Goal: Use online tool/utility: Utilize a website feature to perform a specific function

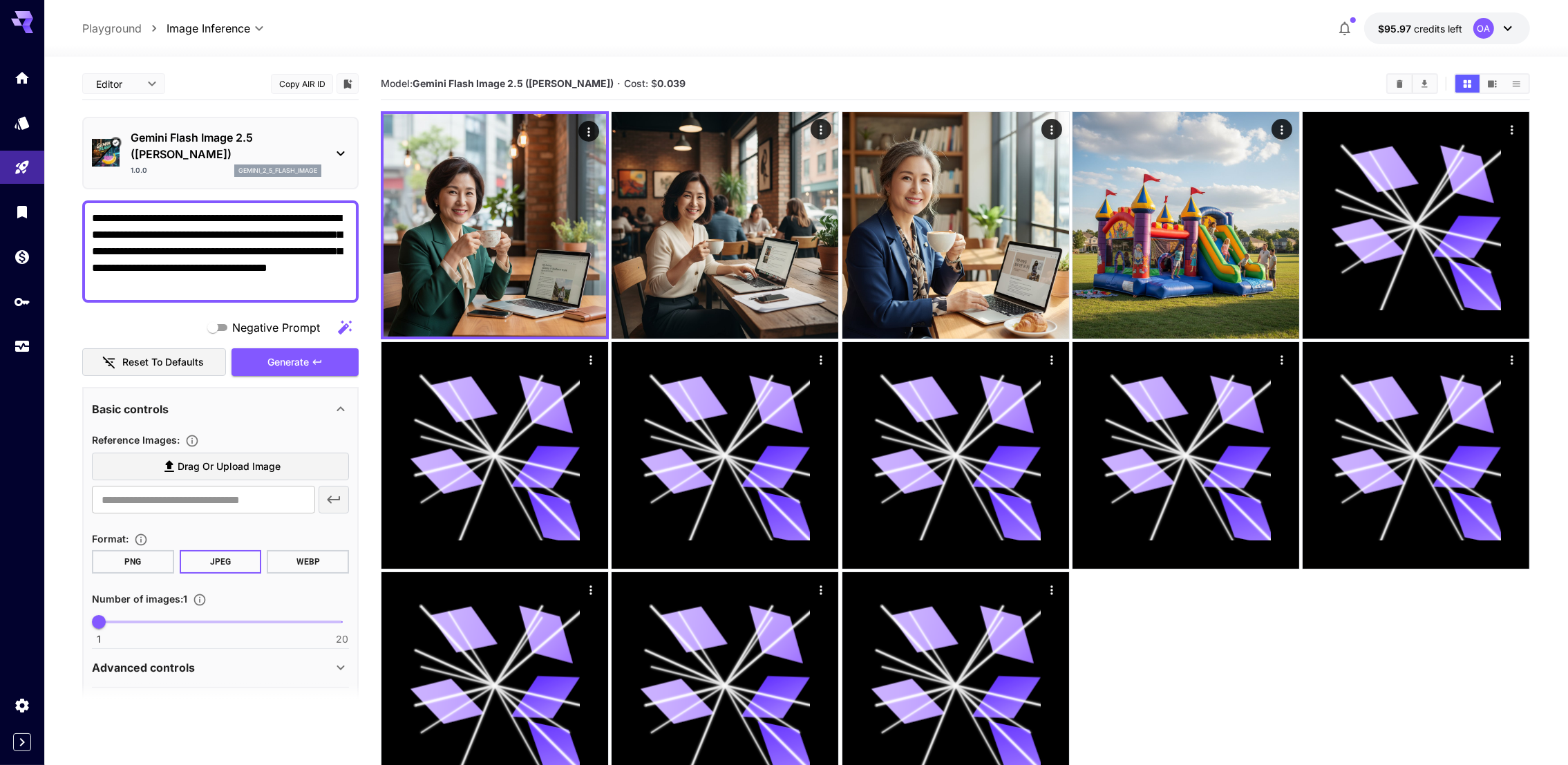
click at [57, 361] on section "**********" at bounding box center [806, 466] width 1524 height 818
click at [316, 150] on p "Gemini Flash Image 2.5 ([PERSON_NAME])" at bounding box center [226, 145] width 190 height 33
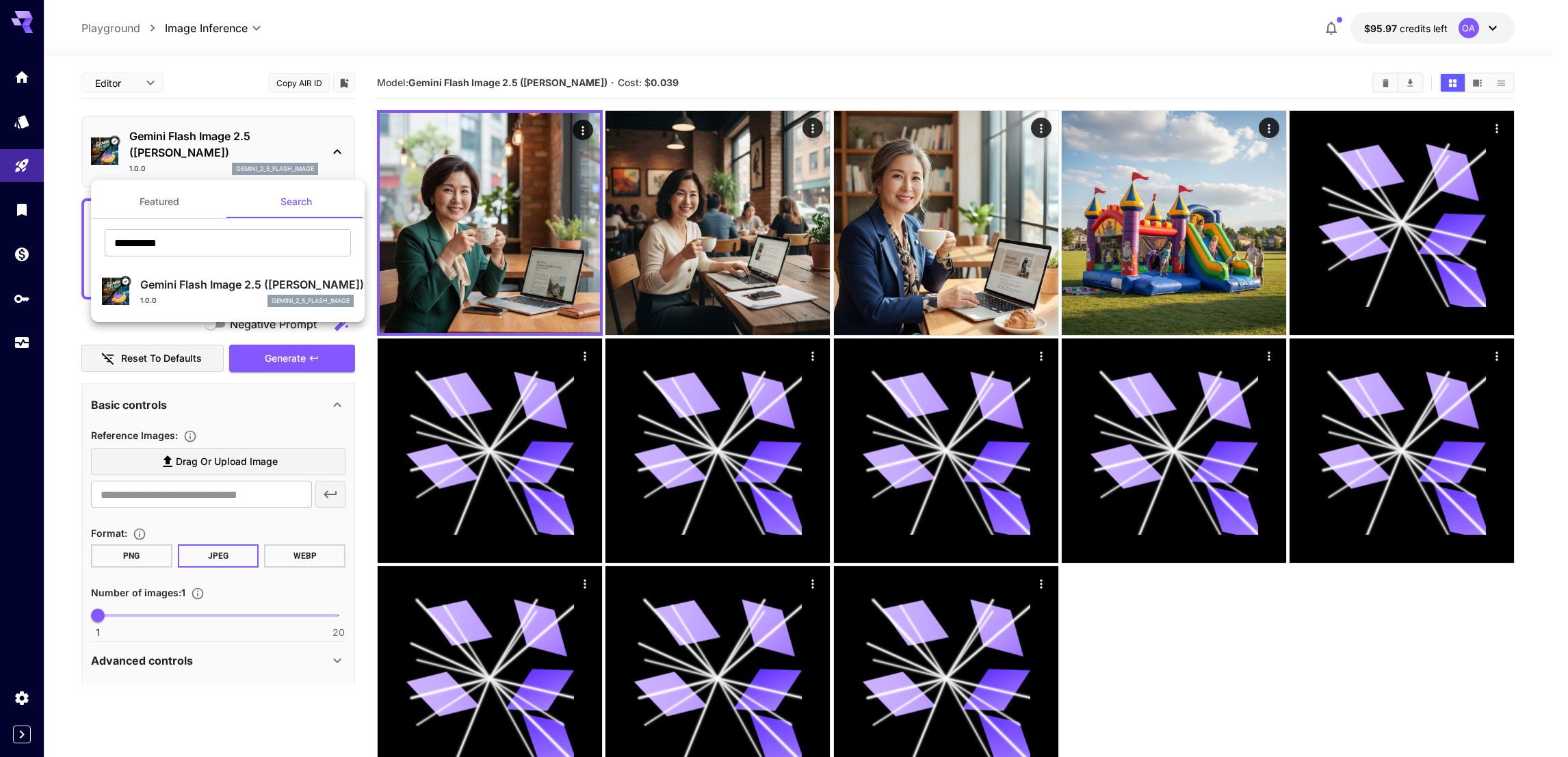
click at [192, 212] on button "Featured" at bounding box center [159, 201] width 137 height 33
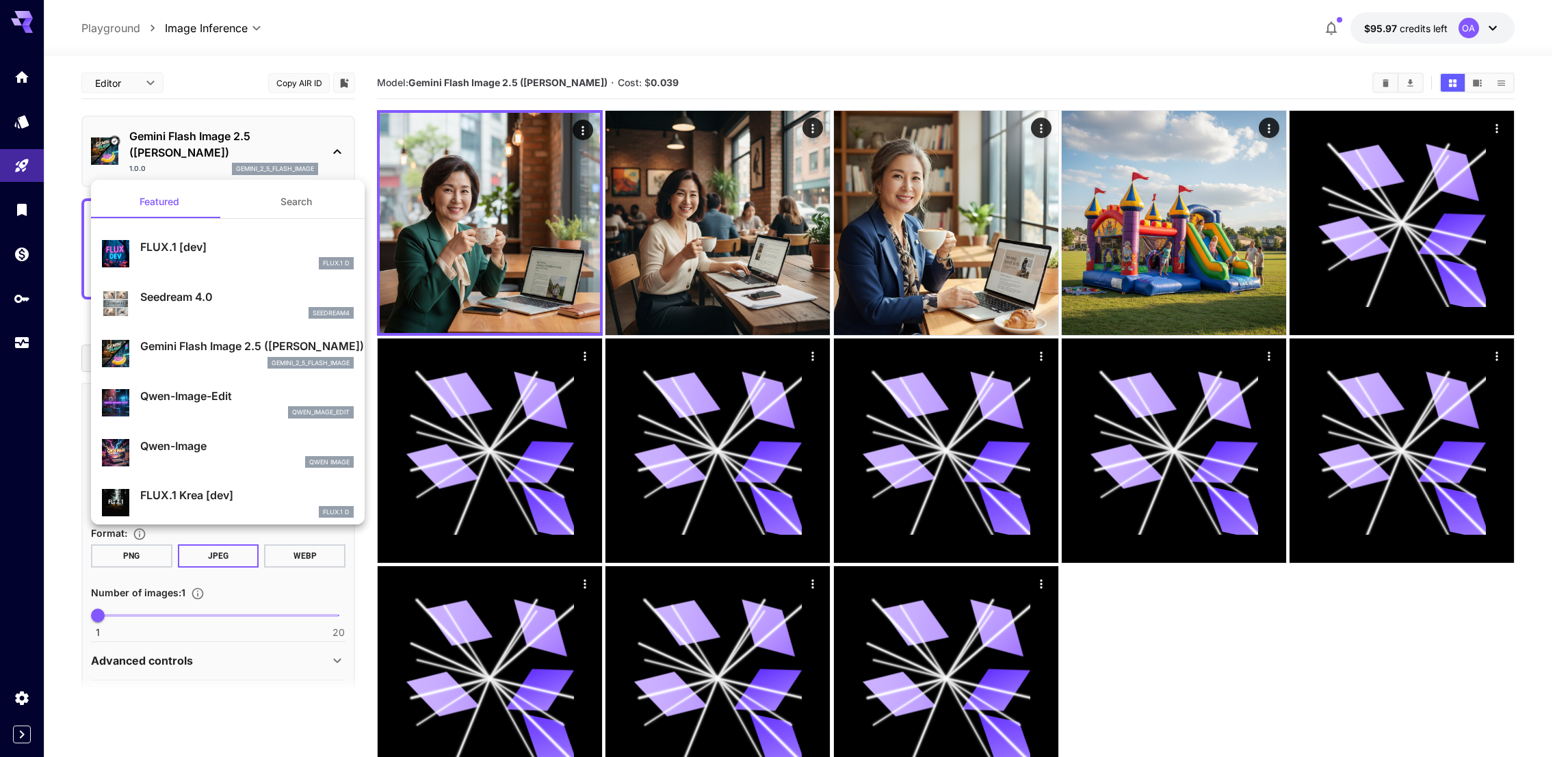
click at [882, 590] on div at bounding box center [784, 378] width 1568 height 757
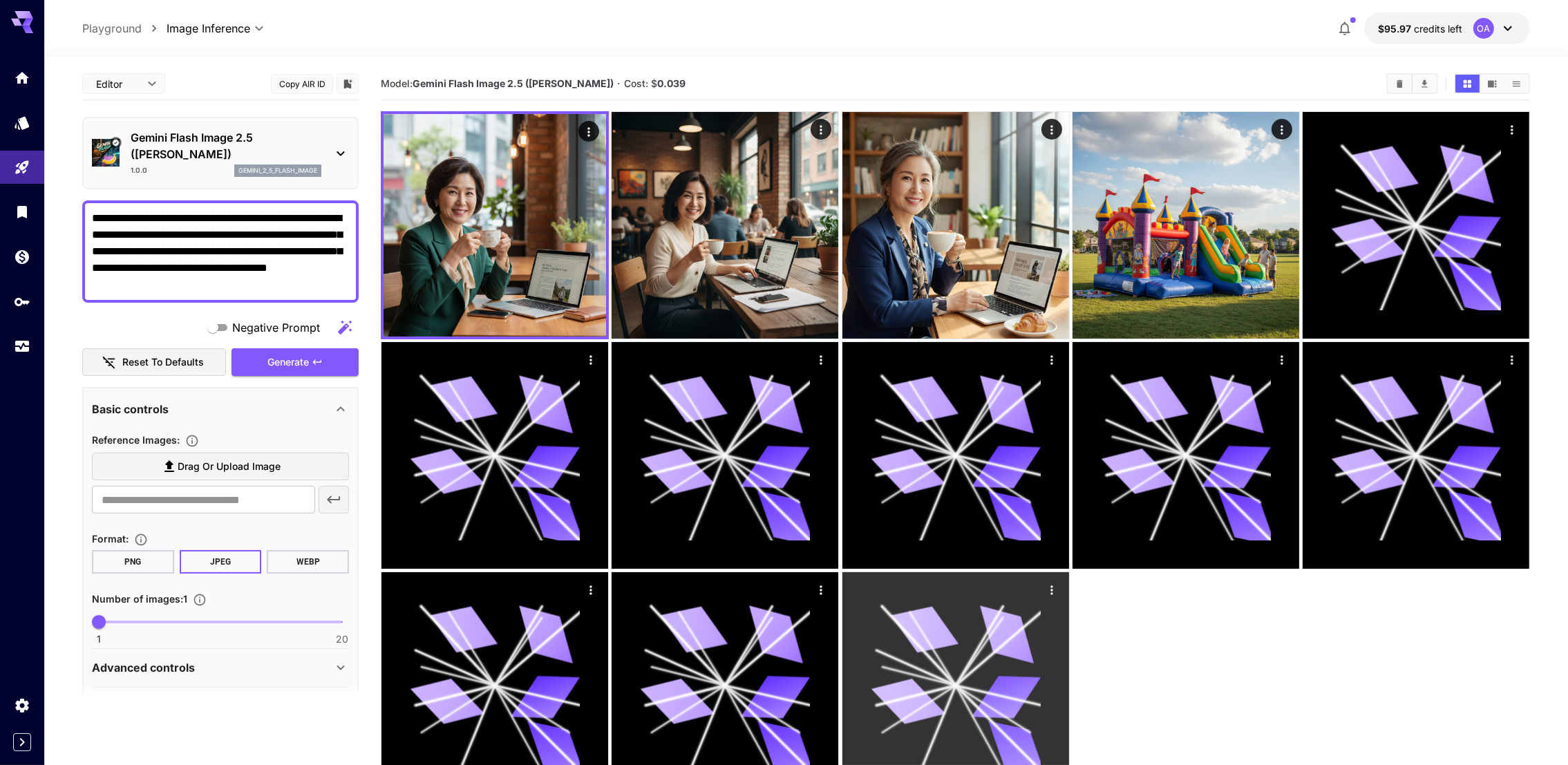
click at [920, 615] on icon at bounding box center [925, 630] width 68 height 54
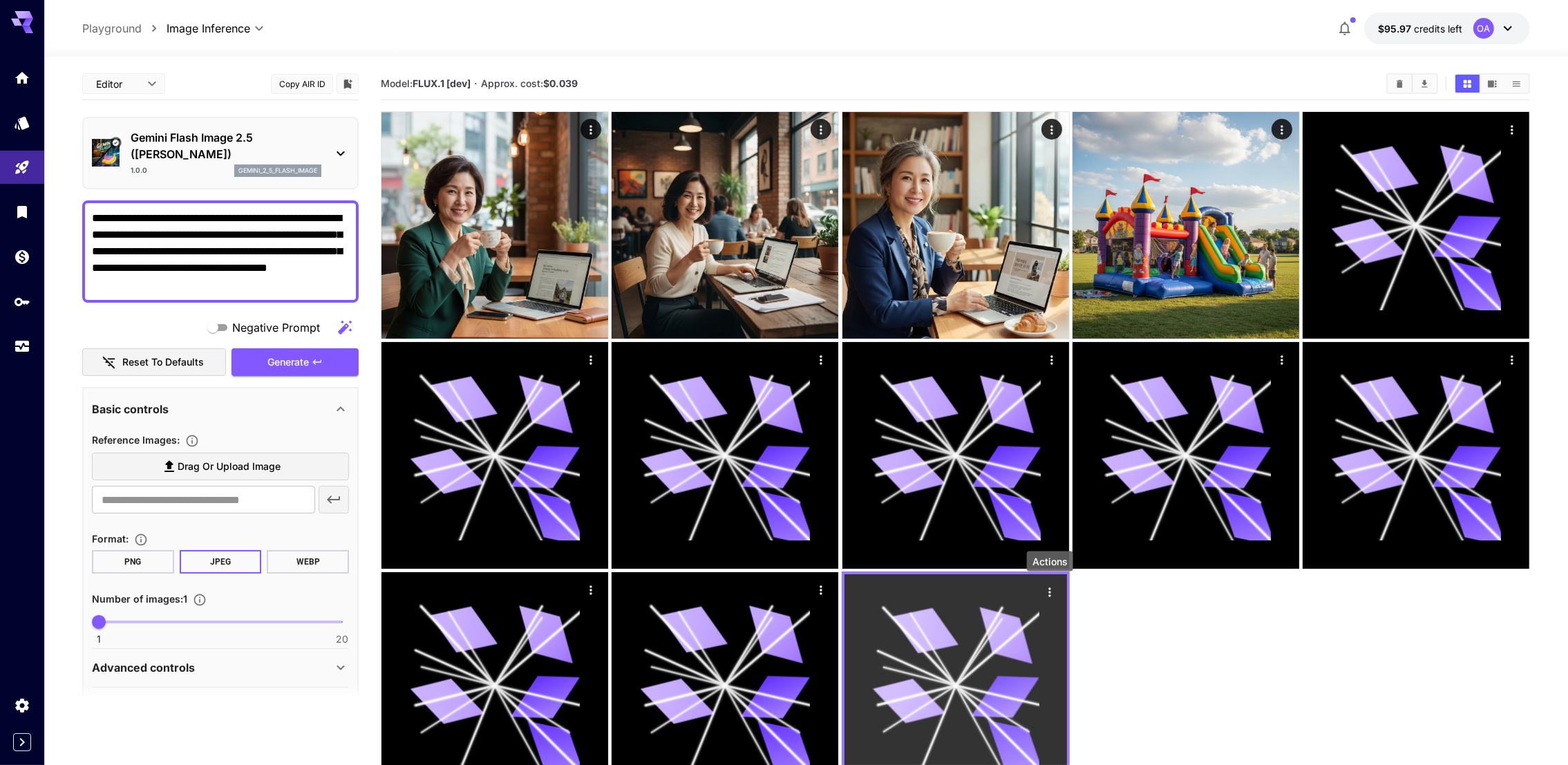
click at [1053, 586] on icon "Actions" at bounding box center [1050, 592] width 14 height 14
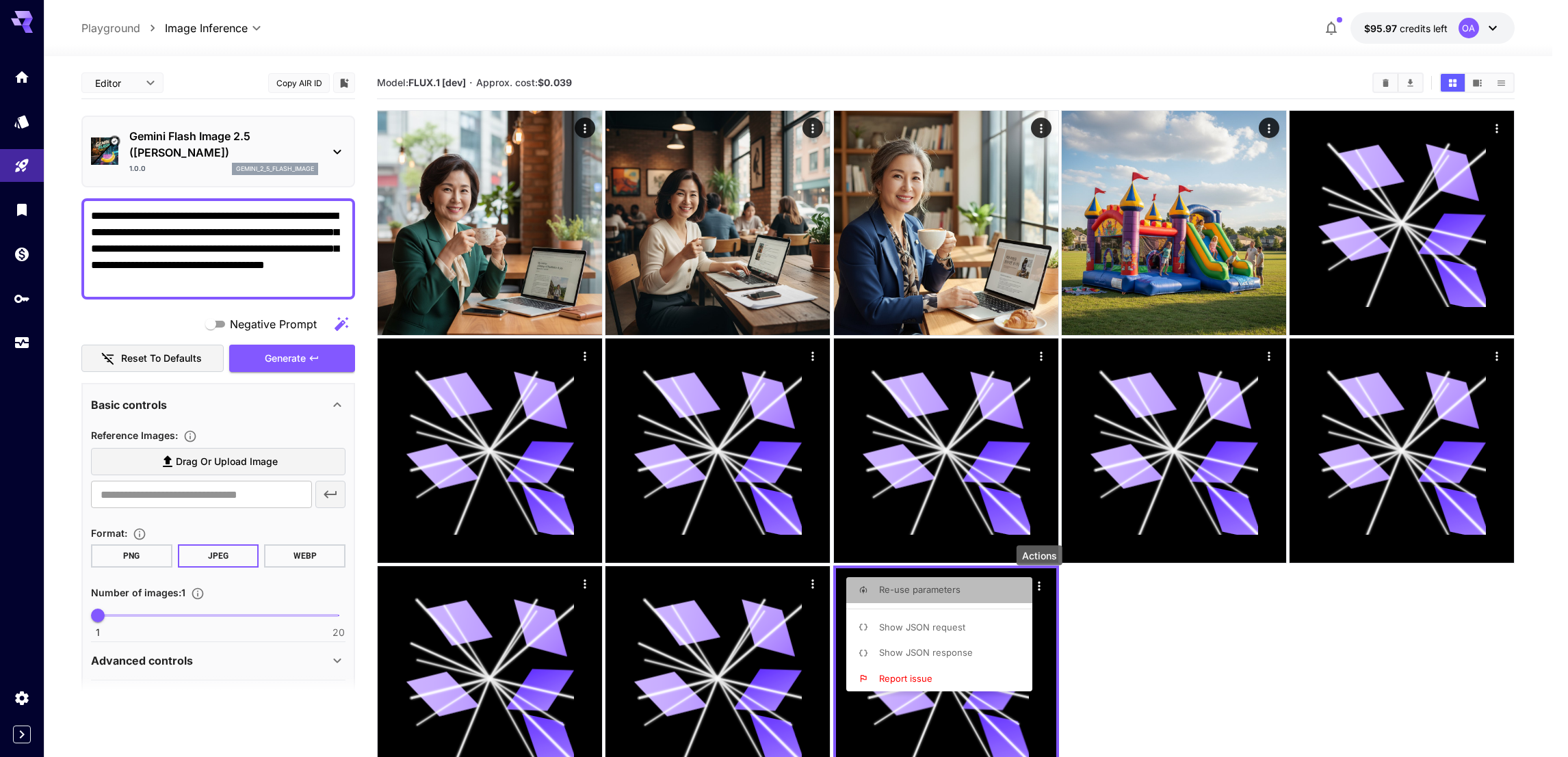
click at [931, 586] on span "Re-use parameters" at bounding box center [920, 589] width 82 height 11
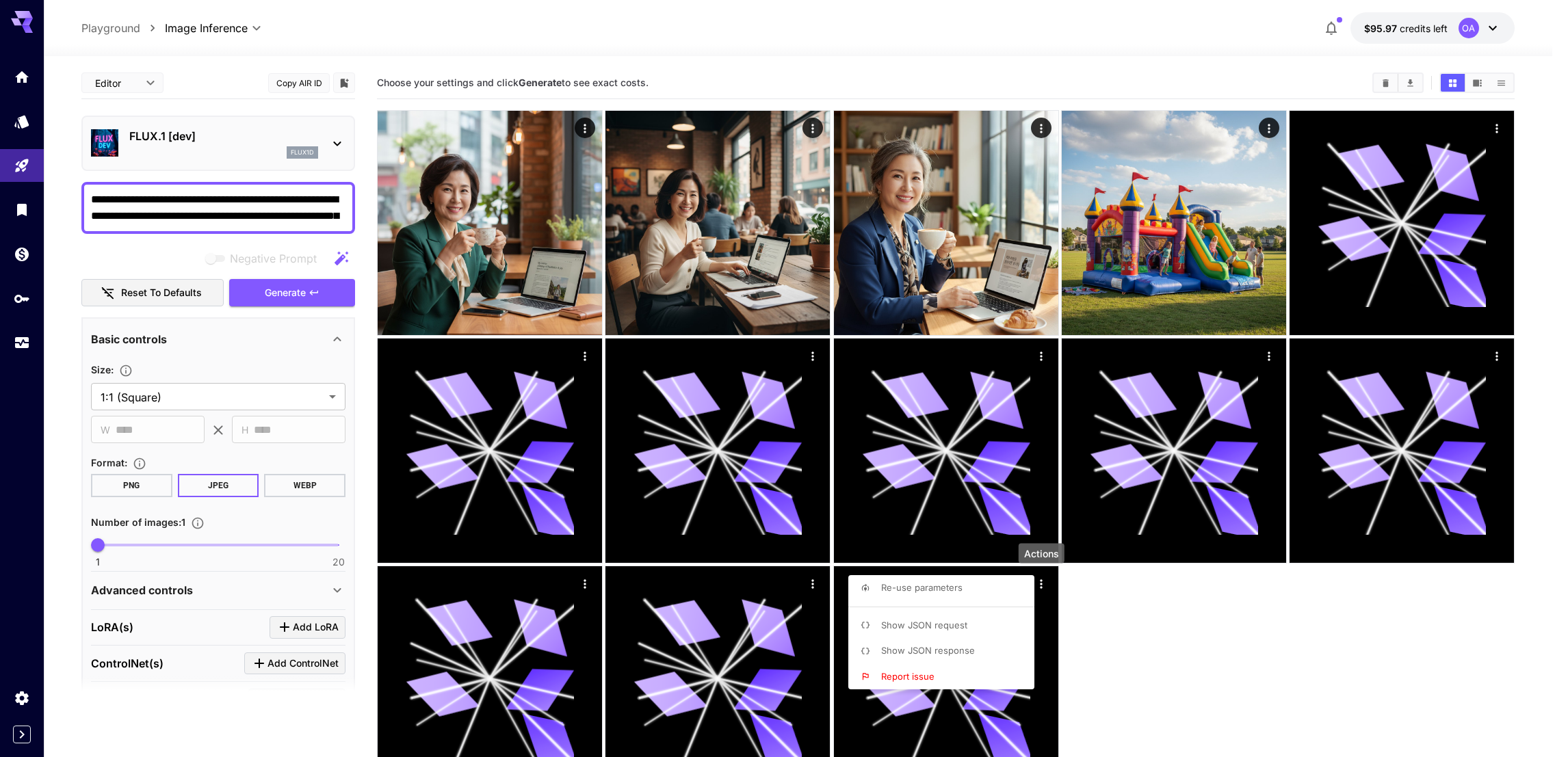
click at [199, 601] on div at bounding box center [784, 378] width 1568 height 757
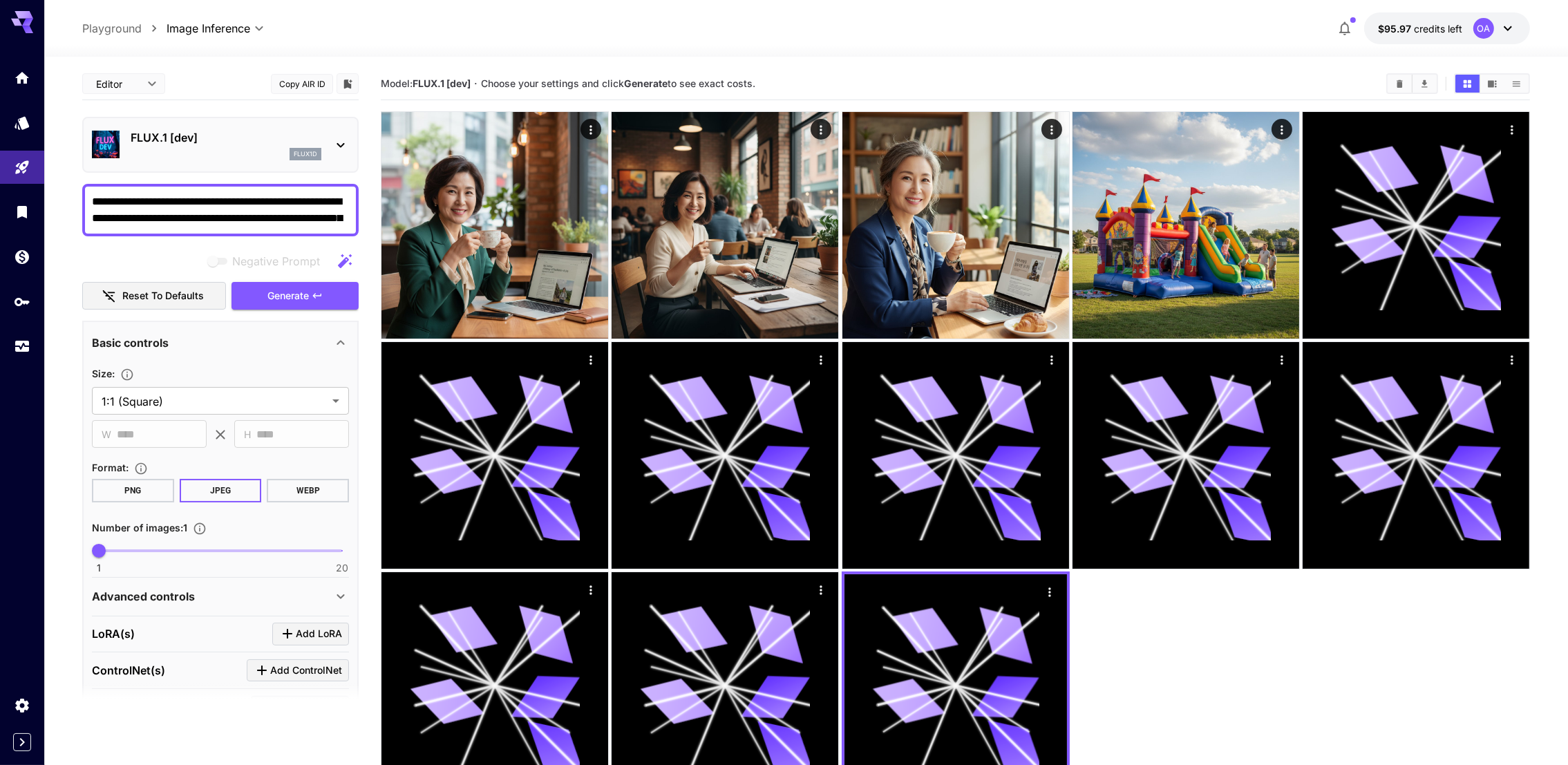
click at [347, 594] on icon at bounding box center [341, 597] width 17 height 17
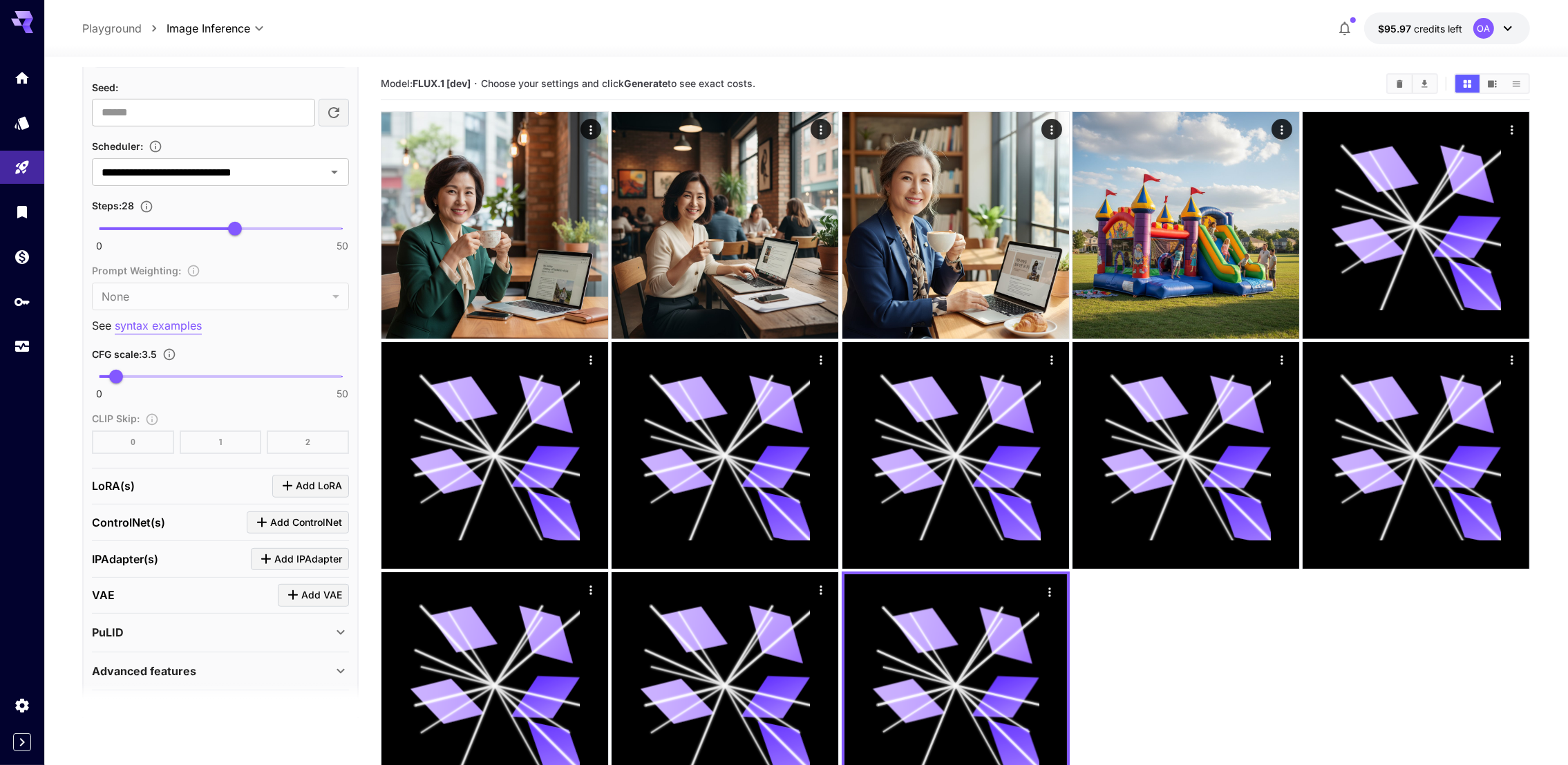
scroll to position [870, 0]
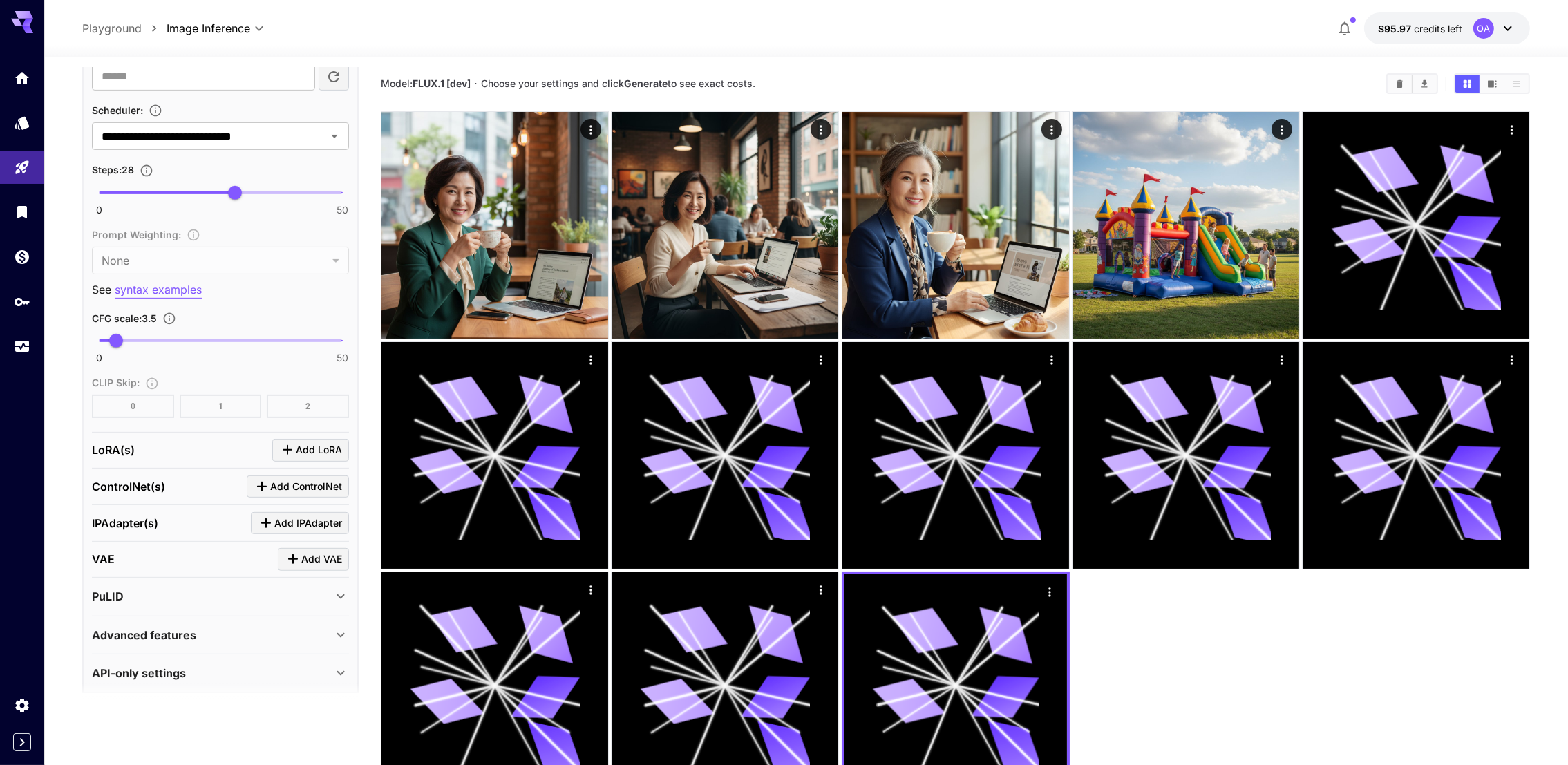
click at [337, 588] on icon at bounding box center [341, 597] width 17 height 17
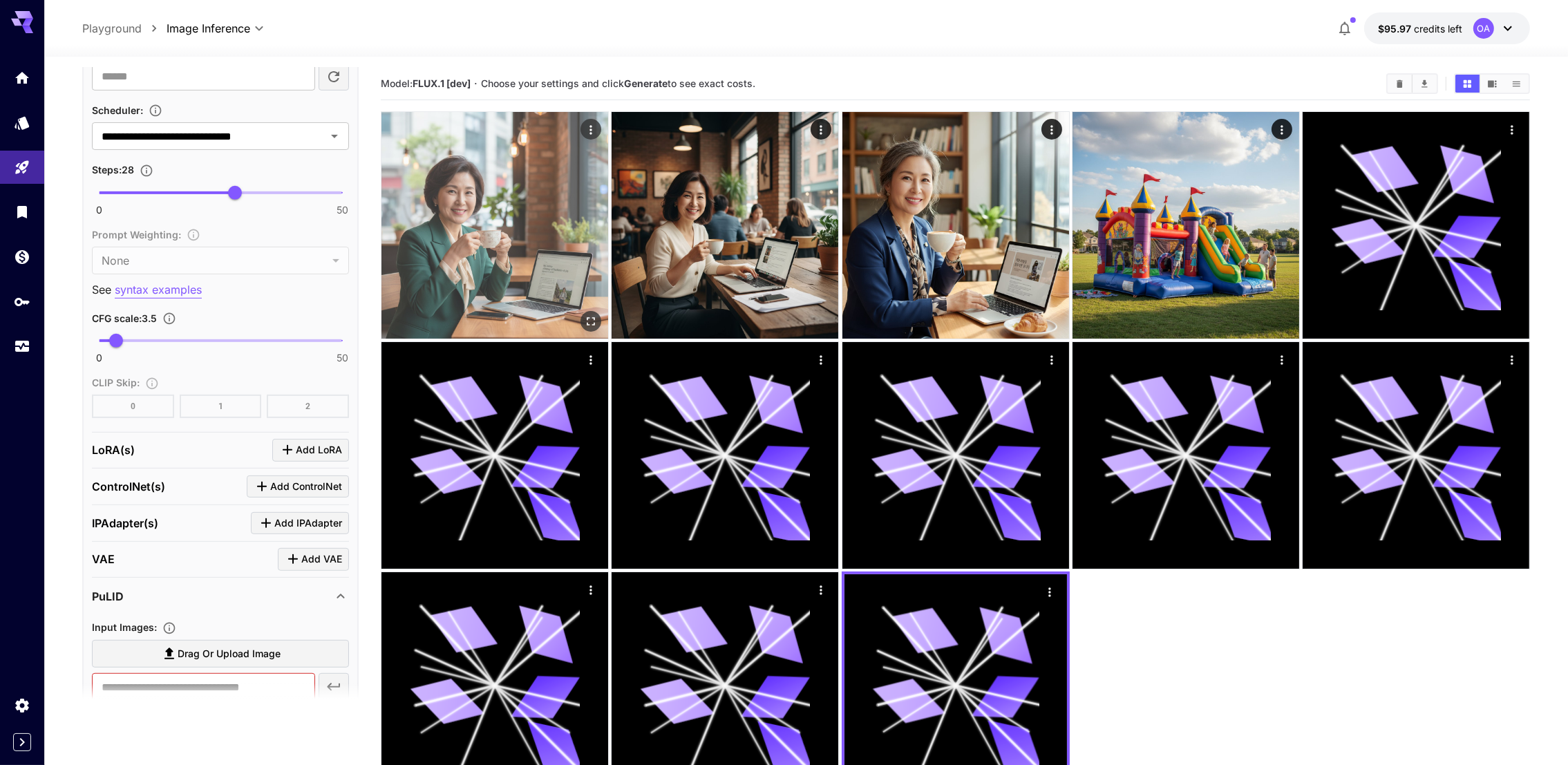
click at [589, 130] on icon "Actions" at bounding box center [591, 130] width 14 height 14
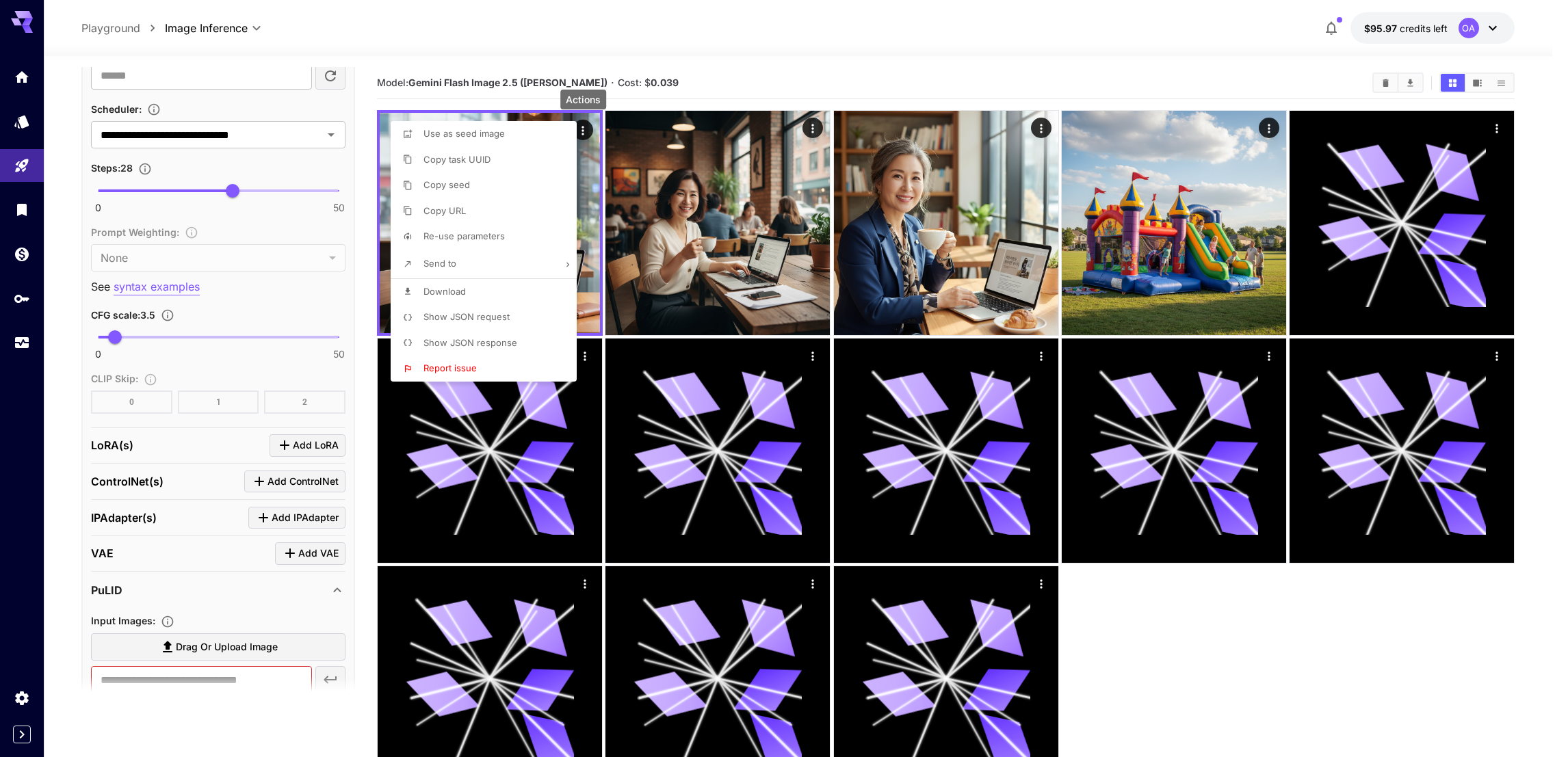
click at [466, 220] on li "Copy URL" at bounding box center [487, 211] width 194 height 26
drag, startPoint x: 242, startPoint y: 677, endPoint x: 153, endPoint y: 648, distance: 93.6
drag, startPoint x: 153, startPoint y: 648, endPoint x: 146, endPoint y: 665, distance: 18.4
click at [144, 666] on div at bounding box center [784, 378] width 1568 height 757
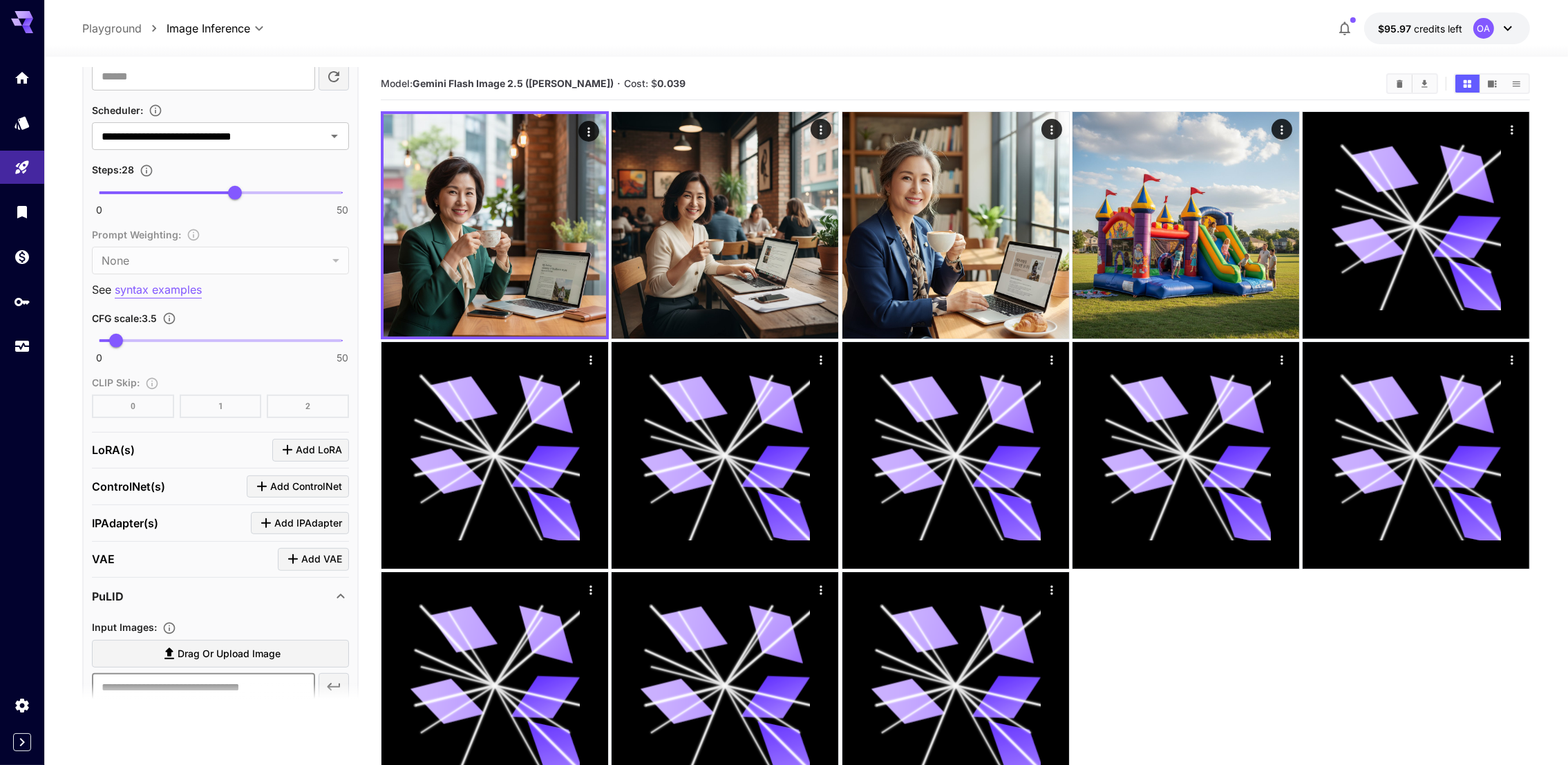
click at [145, 673] on input "text" at bounding box center [203, 687] width 224 height 28
paste input "**********"
type input "**********"
click at [342, 673] on button "button" at bounding box center [334, 687] width 31 height 28
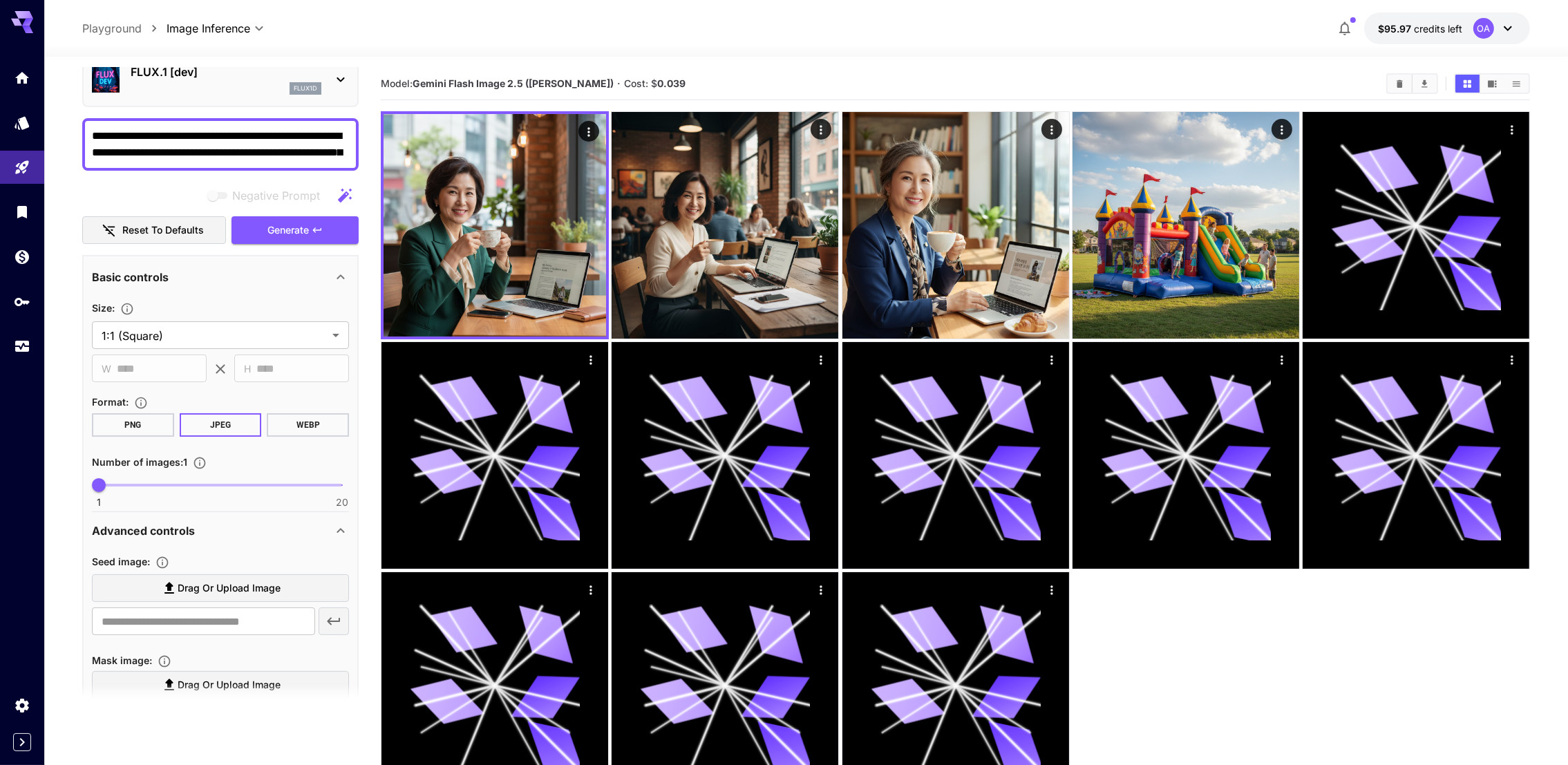
scroll to position [0, 0]
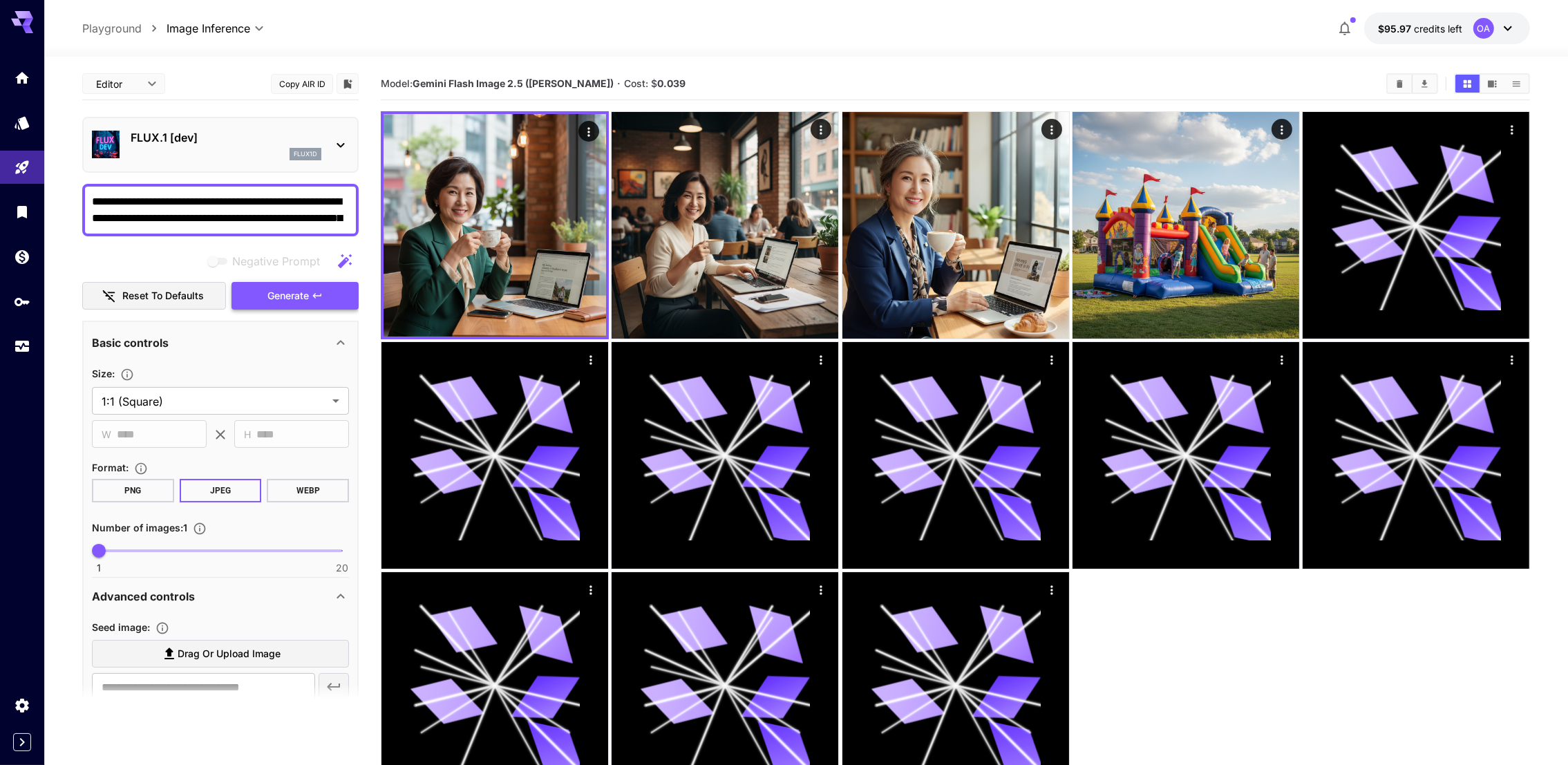
click at [290, 293] on span "Generate" at bounding box center [288, 296] width 42 height 17
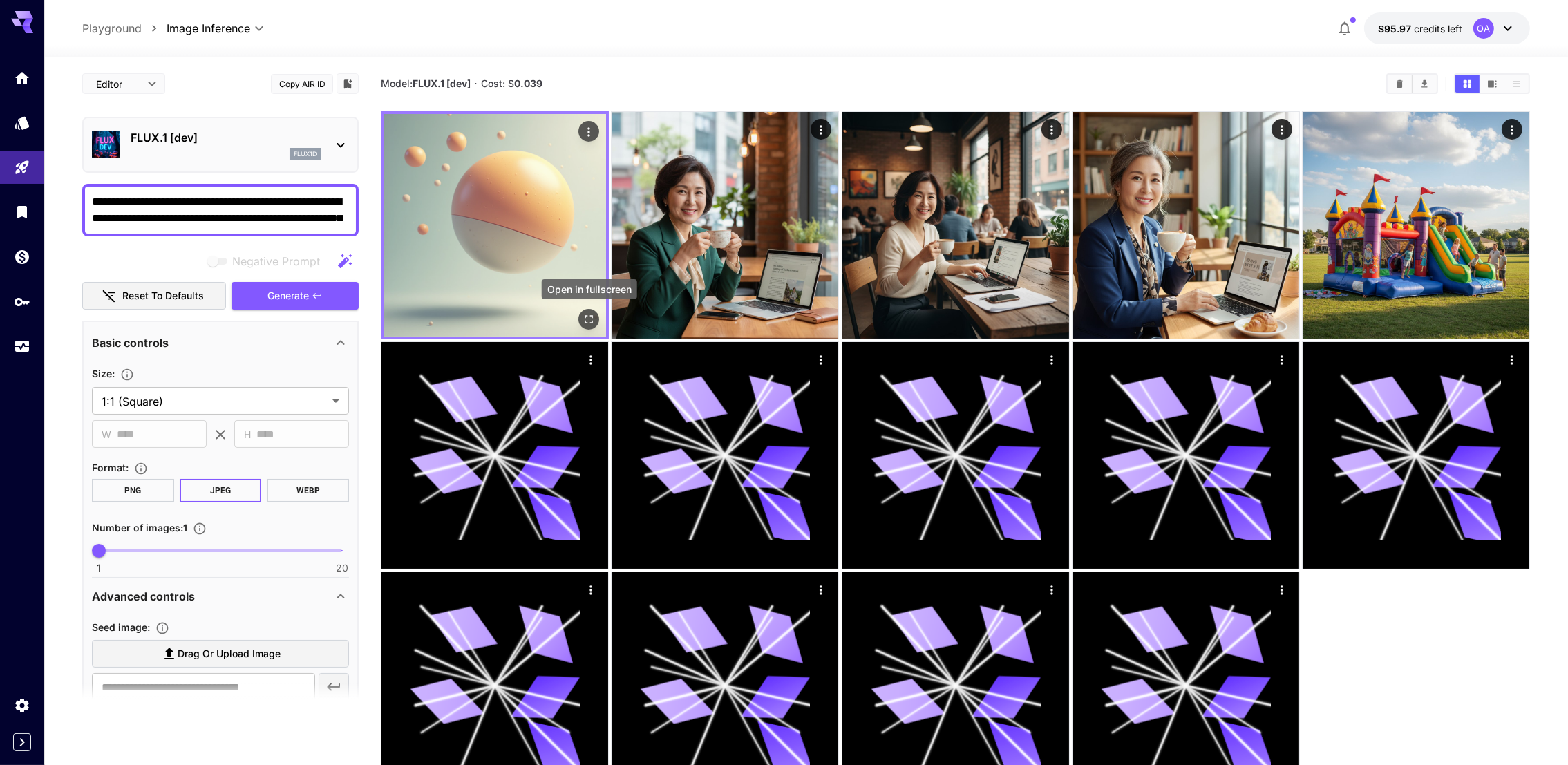
click at [588, 315] on icon "Open in fullscreen" at bounding box center [589, 320] width 9 height 8
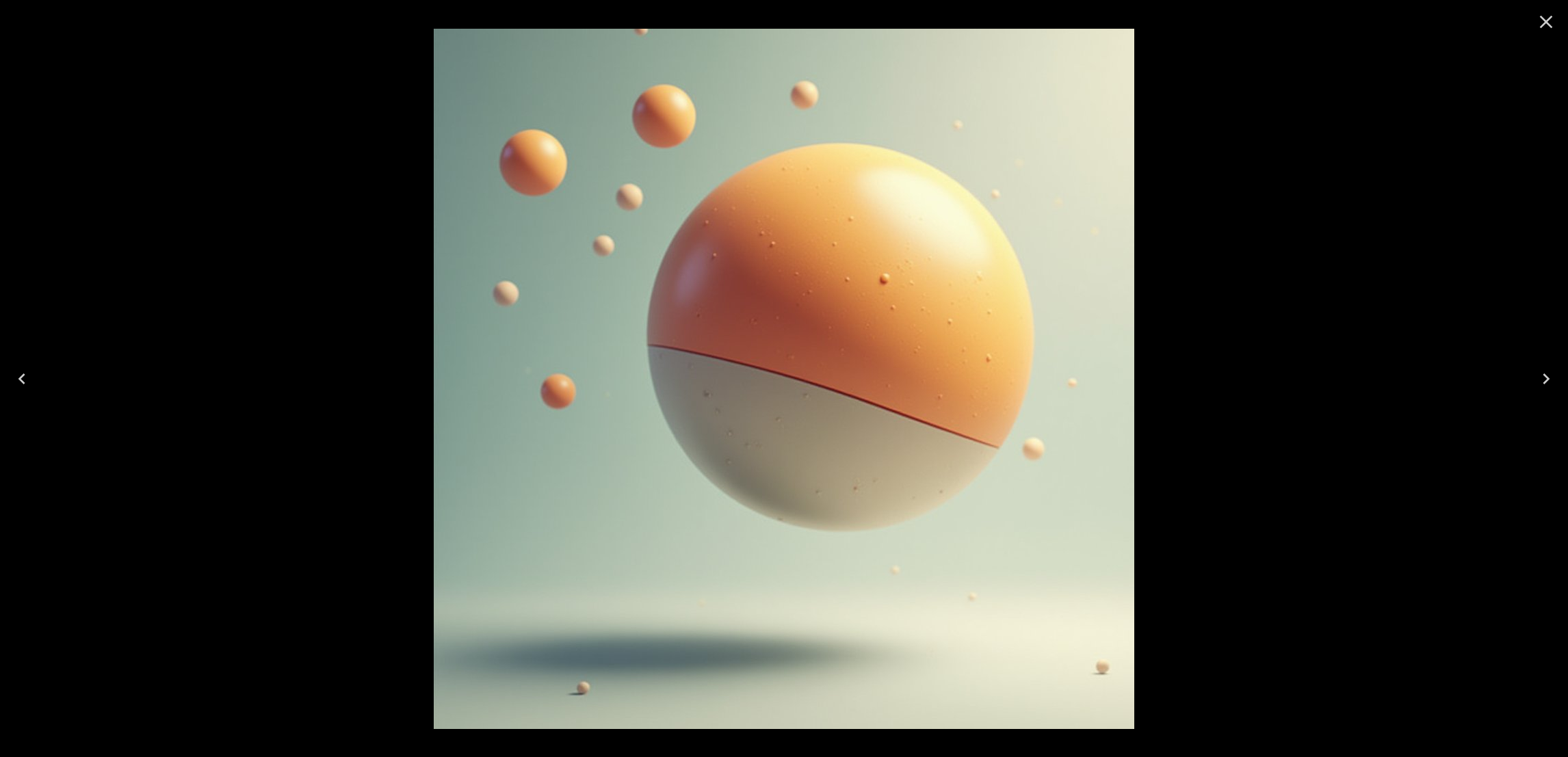
click at [1213, 523] on div at bounding box center [784, 378] width 1568 height 757
click at [1541, 28] on icon "Close" at bounding box center [1546, 22] width 22 height 22
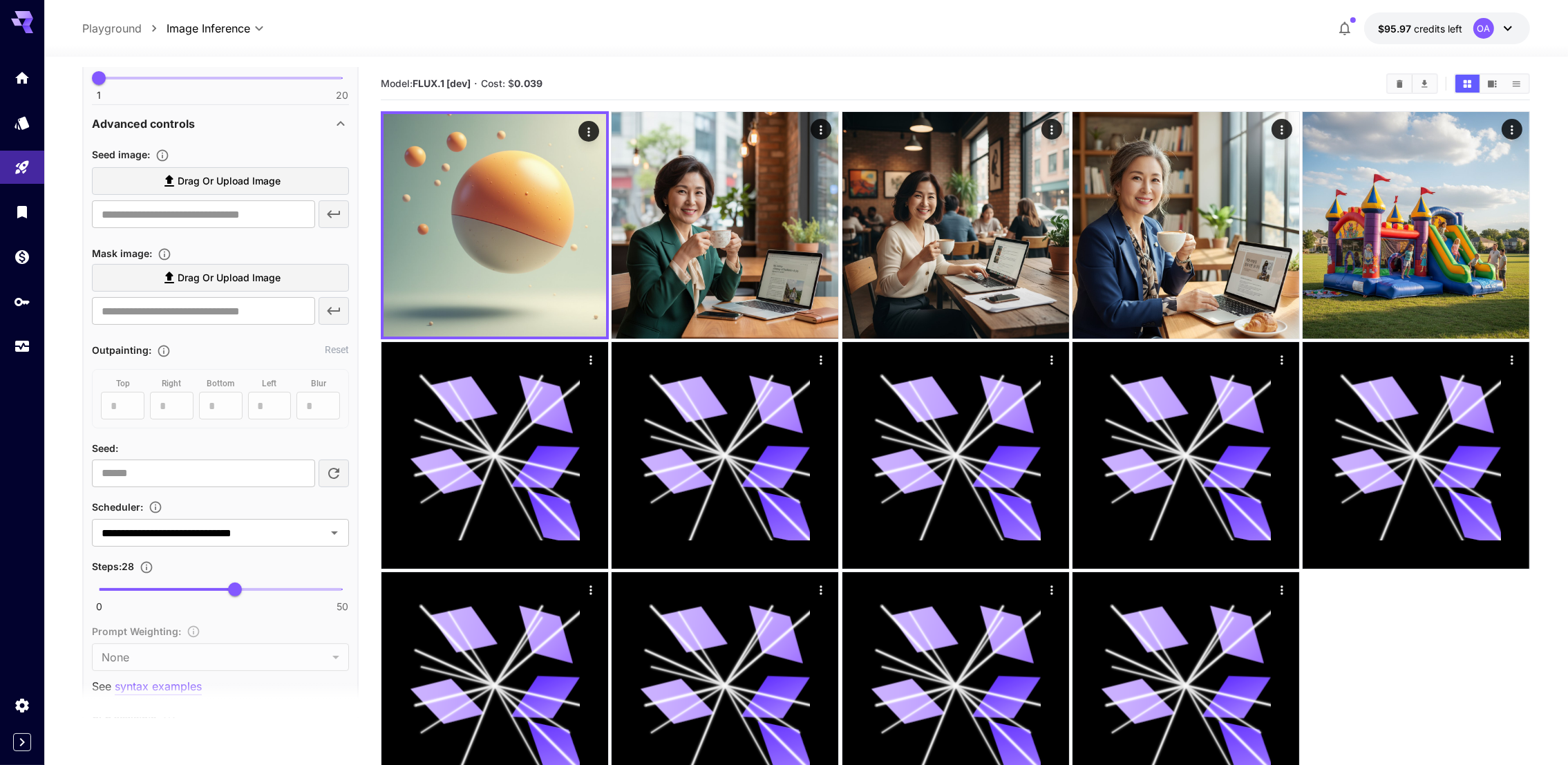
scroll to position [518, 0]
